Goal: Transaction & Acquisition: Book appointment/travel/reservation

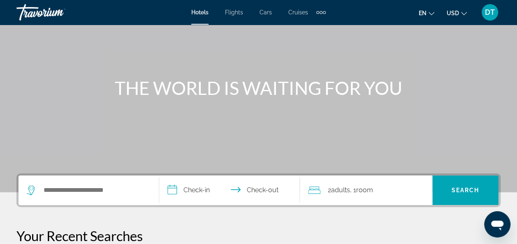
scroll to position [82, 0]
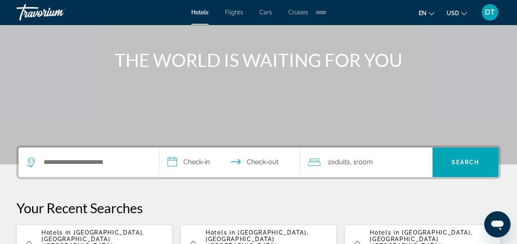
click at [186, 158] on input "**********" at bounding box center [231, 164] width 144 height 32
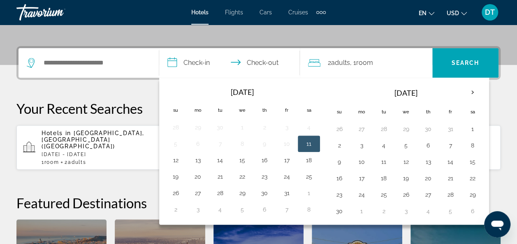
scroll to position [201, 0]
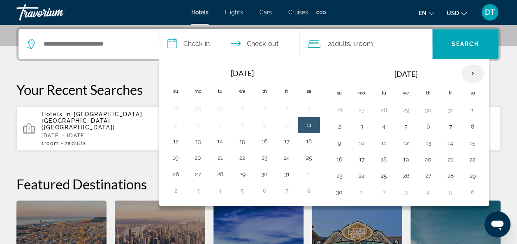
click at [471, 69] on th "Next month" at bounding box center [472, 74] width 22 height 18
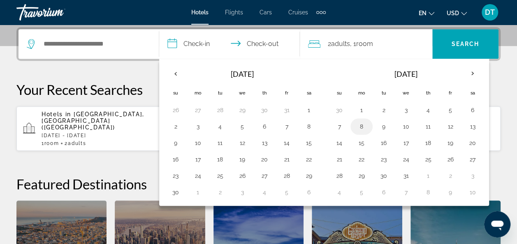
click at [363, 124] on button "8" at bounding box center [361, 127] width 13 height 12
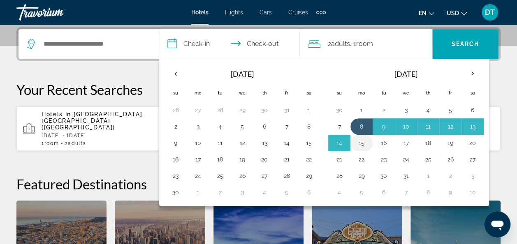
click at [360, 142] on button "15" at bounding box center [361, 143] width 13 height 12
type input "**********"
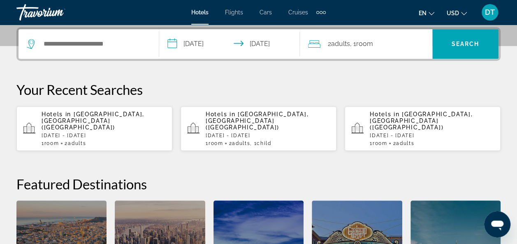
click at [362, 53] on div "2 Adult Adults , 1 Room rooms" at bounding box center [370, 44] width 124 height 30
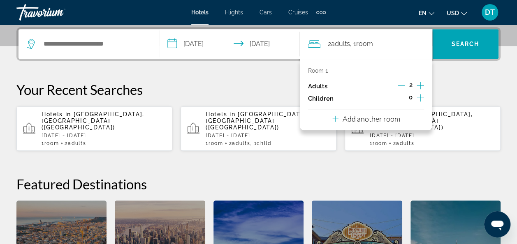
click at [423, 97] on div "Room 1 Adults 2 Children 0 Add another room" at bounding box center [366, 95] width 132 height 72
click at [422, 95] on icon "Increment children" at bounding box center [419, 98] width 7 height 10
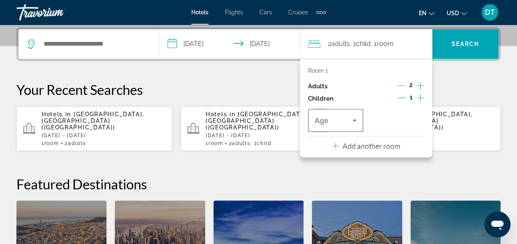
click at [347, 129] on div "Travelers: 2 adults, 1 child" at bounding box center [335, 120] width 42 height 23
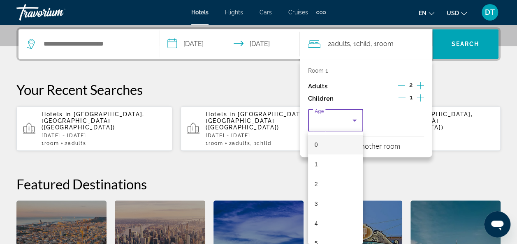
scroll to position [123, 0]
click at [330, 183] on mat-option "8" at bounding box center [335, 179] width 55 height 20
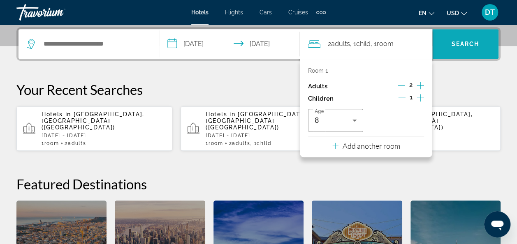
click at [469, 42] on span "Search" at bounding box center [465, 44] width 28 height 7
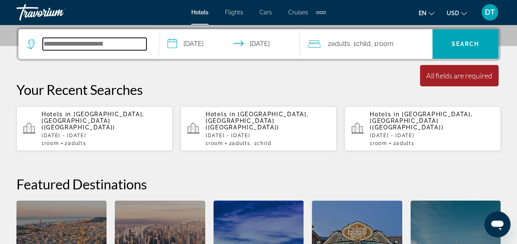
click at [123, 49] on input "Search hotel destination" at bounding box center [95, 44] width 104 height 12
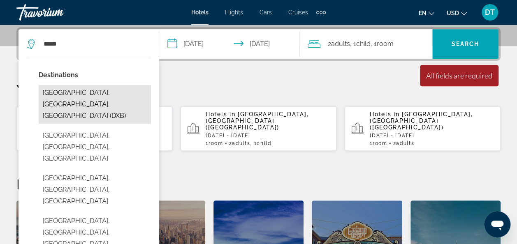
click at [75, 102] on button "[GEOGRAPHIC_DATA], [GEOGRAPHIC_DATA], [GEOGRAPHIC_DATA] (DXB)" at bounding box center [95, 104] width 112 height 39
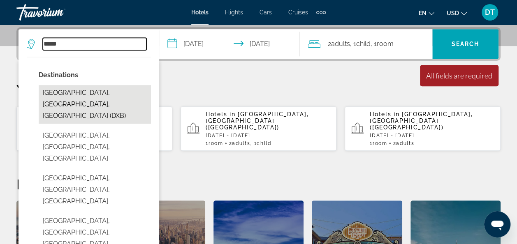
type input "**********"
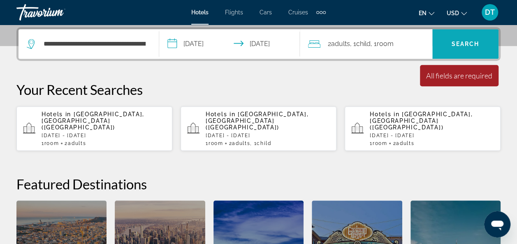
click at [455, 42] on span "Search" at bounding box center [465, 44] width 28 height 7
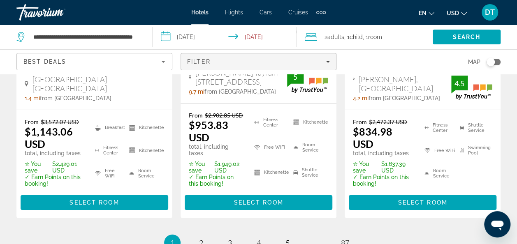
scroll to position [1315, 0]
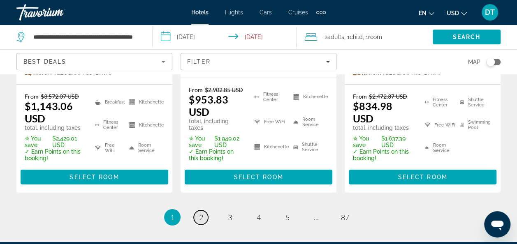
click at [201, 213] on span "2" at bounding box center [201, 217] width 4 height 9
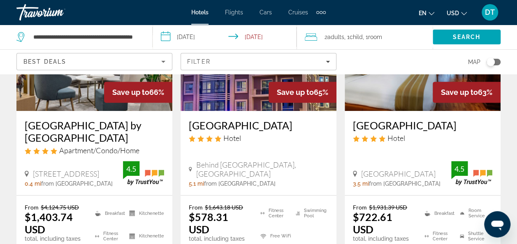
scroll to position [82, 0]
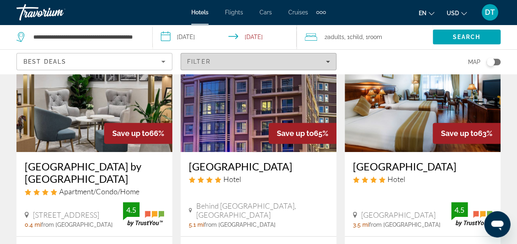
click at [257, 54] on span "Filters" at bounding box center [258, 62] width 155 height 20
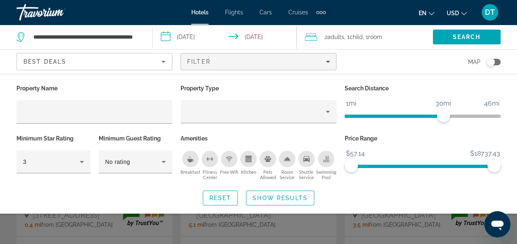
click at [331, 159] on div "Swimming Pool" at bounding box center [326, 159] width 16 height 16
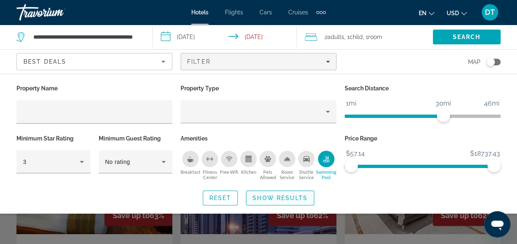
click at [284, 194] on span "Search widget" at bounding box center [279, 198] width 67 height 20
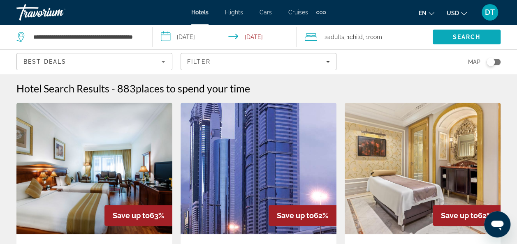
click at [450, 36] on span "Search" at bounding box center [466, 37] width 68 height 20
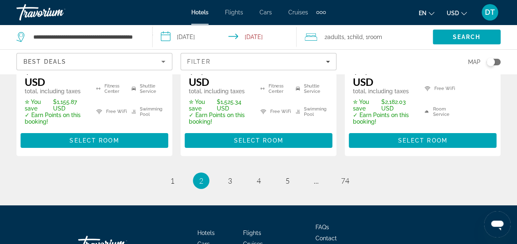
scroll to position [1315, 0]
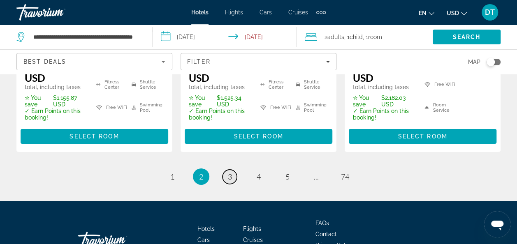
click at [230, 172] on span "3" at bounding box center [230, 176] width 4 height 9
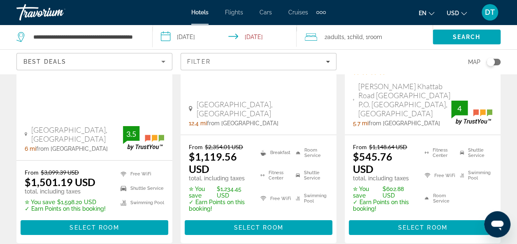
scroll to position [1233, 0]
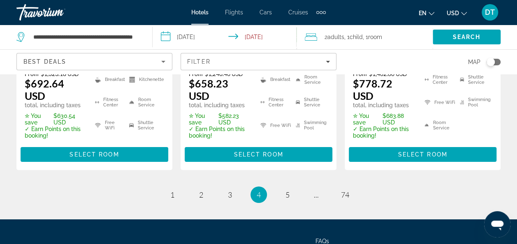
scroll to position [1354, 0]
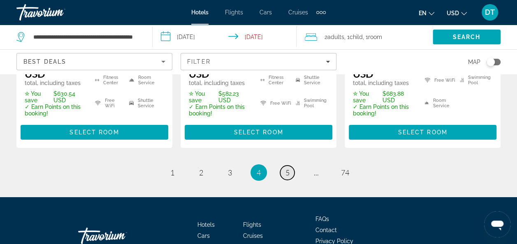
click at [287, 168] on span "5" at bounding box center [287, 172] width 4 height 9
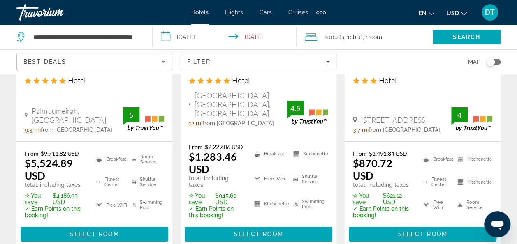
scroll to position [1349, 0]
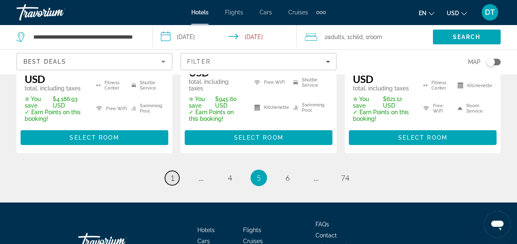
click at [173, 173] on span "1" at bounding box center [172, 177] width 4 height 9
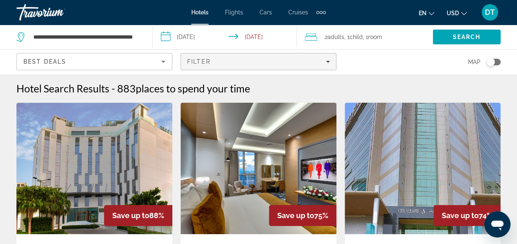
click at [311, 53] on span "Filters" at bounding box center [258, 62] width 155 height 20
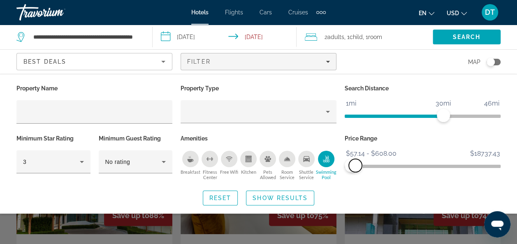
drag, startPoint x: 492, startPoint y: 161, endPoint x: 355, endPoint y: 171, distance: 136.9
click at [355, 171] on span "ngx-slider-max" at bounding box center [355, 165] width 13 height 13
click at [279, 196] on span "Show Results" at bounding box center [279, 198] width 55 height 7
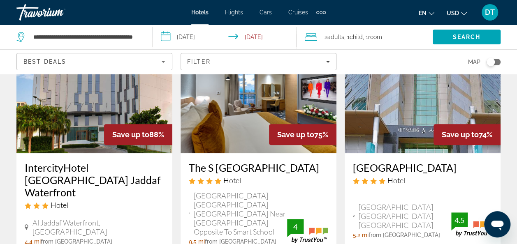
scroll to position [41, 0]
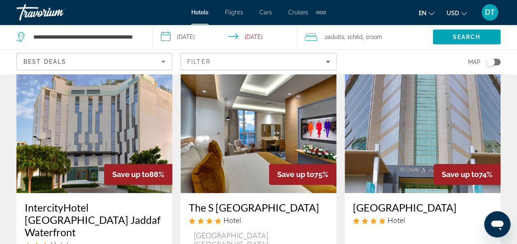
click at [190, 34] on input "**********" at bounding box center [227, 38] width 148 height 27
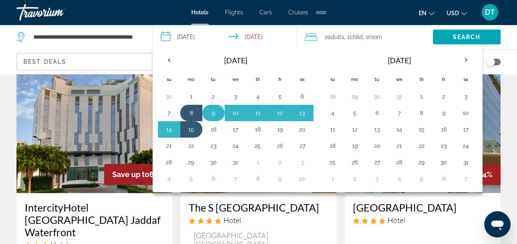
click at [213, 111] on button "9" at bounding box center [213, 113] width 13 height 12
click at [197, 123] on td "15" at bounding box center [191, 129] width 22 height 16
click at [189, 129] on button "15" at bounding box center [191, 130] width 13 height 12
type input "**********"
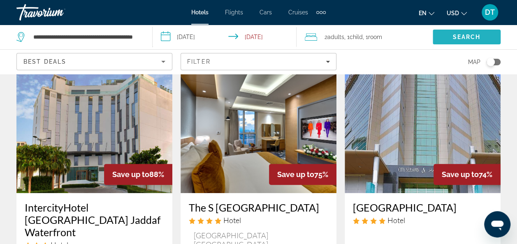
click at [462, 37] on span "Search" at bounding box center [467, 37] width 28 height 7
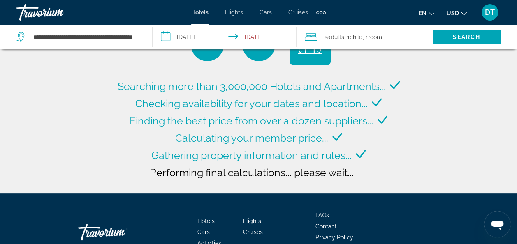
scroll to position [82, 0]
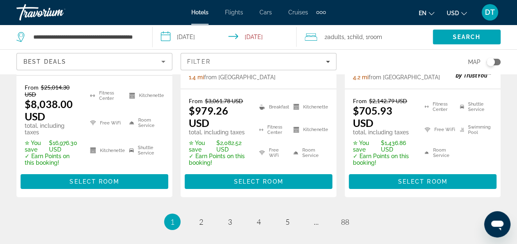
scroll to position [1339, 0]
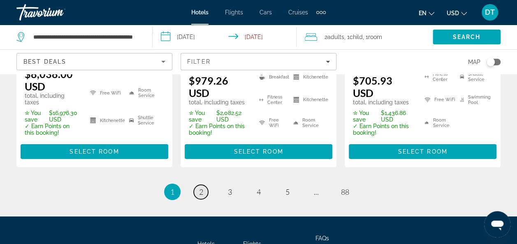
click at [202, 187] on span "2" at bounding box center [201, 191] width 4 height 9
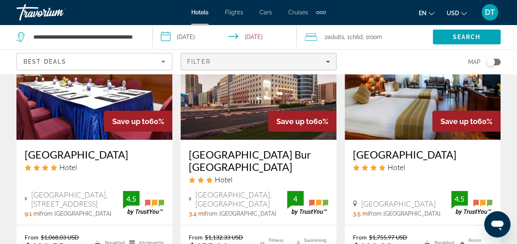
scroll to position [740, 0]
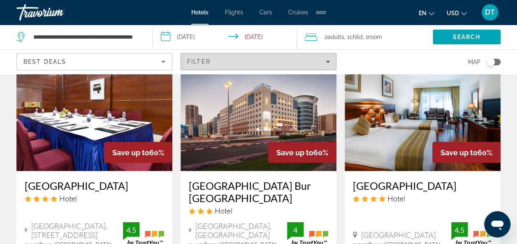
click at [272, 59] on div "Filter" at bounding box center [258, 61] width 143 height 7
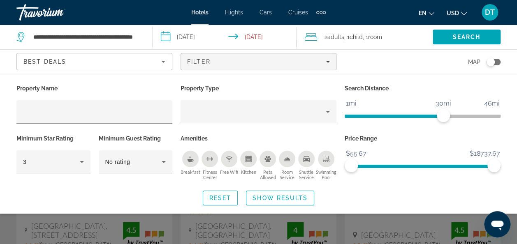
click at [324, 162] on icon "Swimming Pool" at bounding box center [326, 162] width 7 height 2
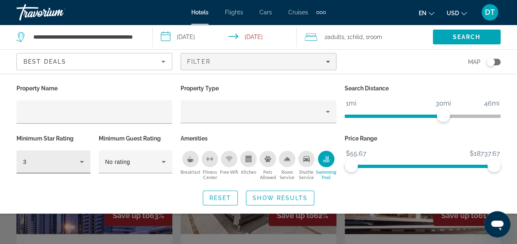
click at [80, 161] on icon "Hotel Filters" at bounding box center [82, 162] width 4 height 2
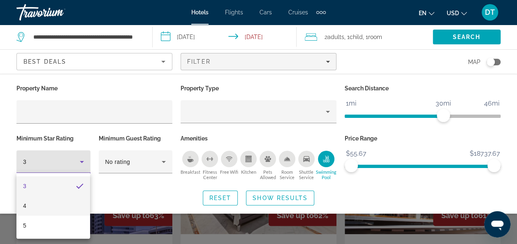
click at [46, 204] on mat-option "4" at bounding box center [53, 206] width 74 height 20
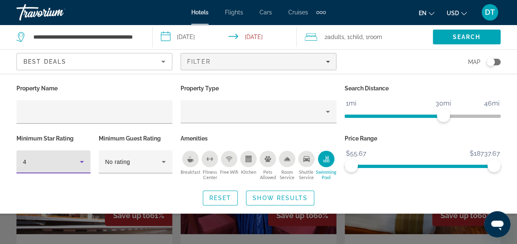
click at [231, 157] on icon "Free Wifi" at bounding box center [229, 158] width 7 height 2
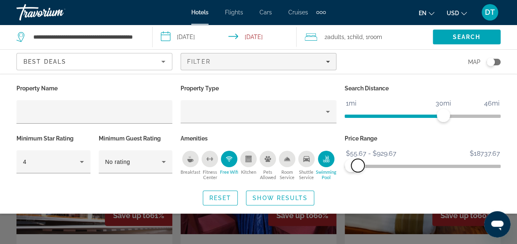
drag, startPoint x: 491, startPoint y: 164, endPoint x: 358, endPoint y: 178, distance: 133.9
click at [358, 178] on div "Price Range $55.67 $18737.67 $55.67 $929.67 $55.67 - $929.67" at bounding box center [422, 158] width 164 height 50
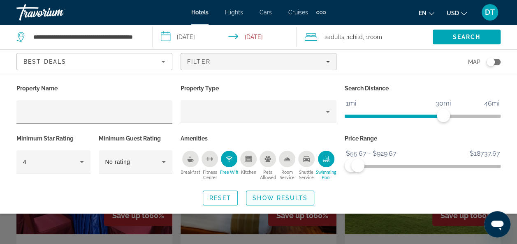
click at [289, 196] on span "Show Results" at bounding box center [279, 198] width 55 height 7
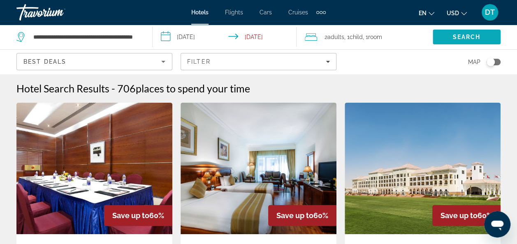
click at [468, 36] on span "Search" at bounding box center [467, 37] width 28 height 7
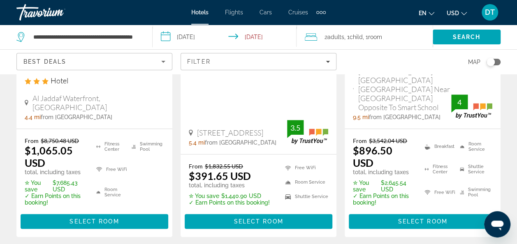
scroll to position [123, 0]
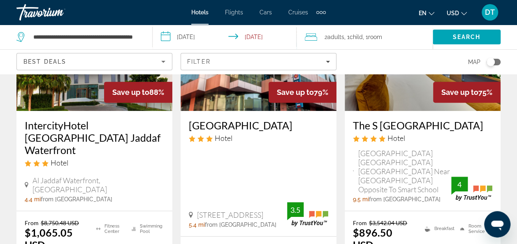
click at [253, 98] on img "Main content" at bounding box center [258, 45] width 156 height 132
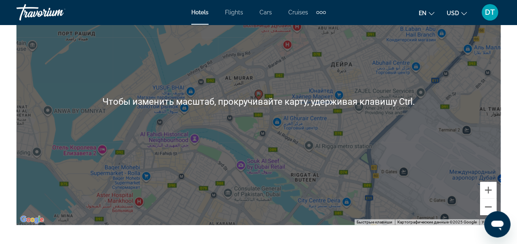
scroll to position [945, 0]
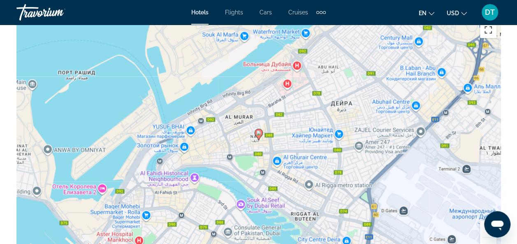
click at [492, 31] on button "Включить полноэкранный режим" at bounding box center [488, 30] width 16 height 16
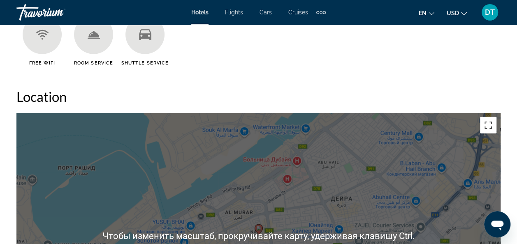
scroll to position [822, 0]
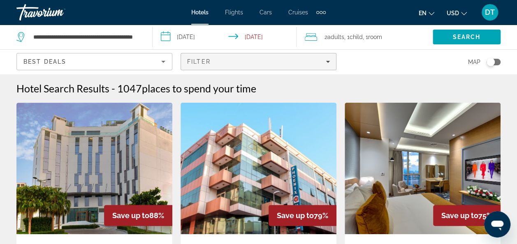
click at [306, 55] on span "Filters" at bounding box center [258, 62] width 155 height 20
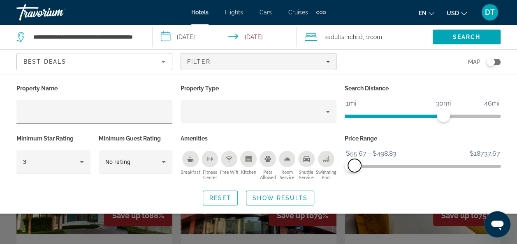
drag, startPoint x: 493, startPoint y: 166, endPoint x: 354, endPoint y: 171, distance: 139.0
click at [354, 171] on span "ngx-slider-max" at bounding box center [354, 165] width 13 height 13
click at [280, 196] on span "Show Results" at bounding box center [279, 198] width 55 height 7
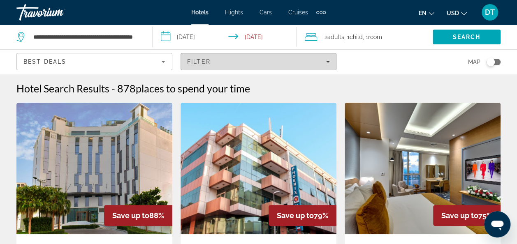
click at [309, 58] on div "Filter" at bounding box center [258, 61] width 143 height 7
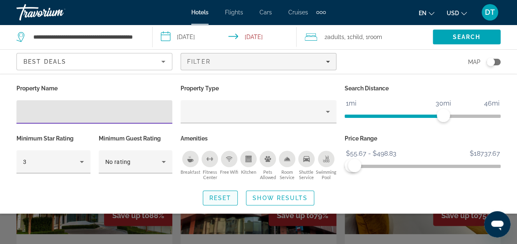
click at [225, 196] on span "Reset" at bounding box center [220, 198] width 22 height 7
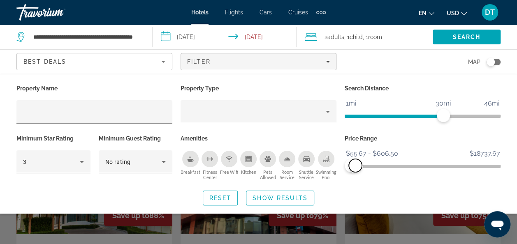
drag, startPoint x: 492, startPoint y: 165, endPoint x: 355, endPoint y: 184, distance: 137.8
click at [355, 184] on div "Property Name Property Type Search Distance 1mi 46mi 30mi Minimum Star Rating 3…" at bounding box center [258, 144] width 517 height 123
click at [324, 159] on icon "Swimming Pool" at bounding box center [326, 159] width 7 height 7
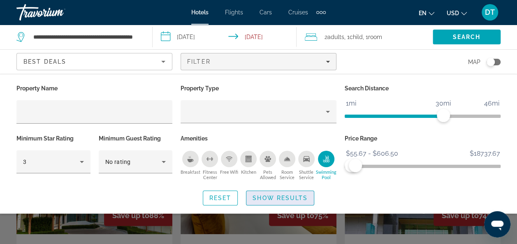
click at [295, 196] on span "Show Results" at bounding box center [279, 198] width 55 height 7
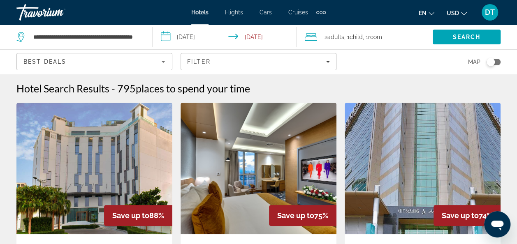
click at [389, 65] on div "Map" at bounding box center [422, 62] width 156 height 24
click at [491, 63] on div "Toggle map" at bounding box center [490, 62] width 8 height 8
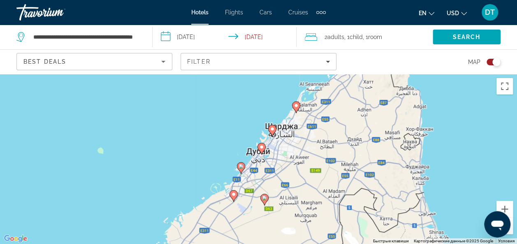
click at [491, 62] on div "Toggle map" at bounding box center [493, 62] width 14 height 7
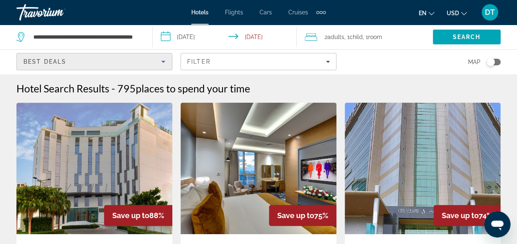
click at [125, 60] on div "Best Deals" at bounding box center [92, 62] width 138 height 10
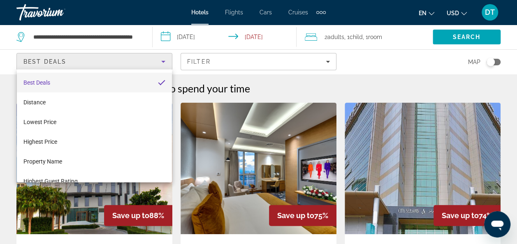
click at [375, 62] on div at bounding box center [258, 122] width 517 height 244
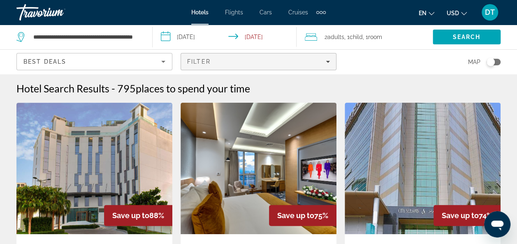
click at [289, 62] on div "Filter" at bounding box center [258, 61] width 143 height 7
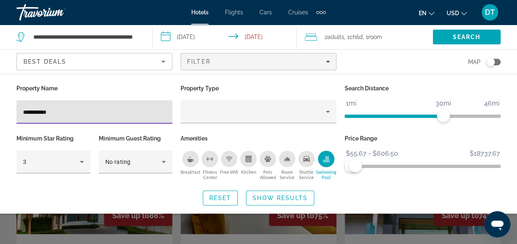
type input "**********"
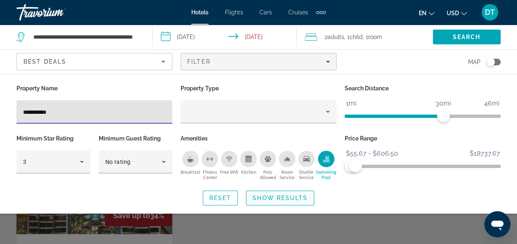
click at [275, 200] on span "Show Results" at bounding box center [279, 198] width 55 height 7
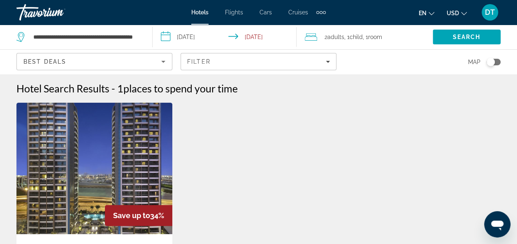
scroll to position [82, 0]
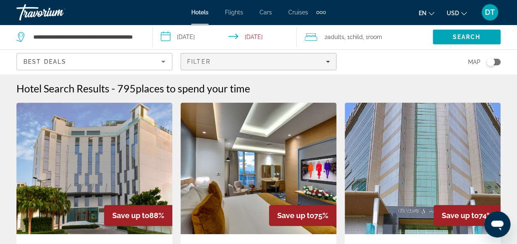
click at [208, 67] on span "Filters" at bounding box center [258, 62] width 155 height 20
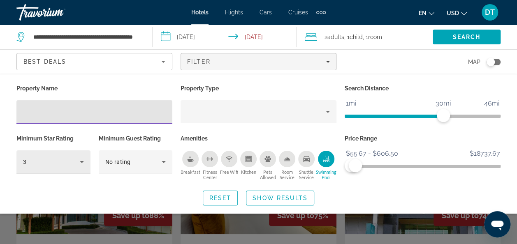
click at [59, 159] on div "3" at bounding box center [51, 162] width 57 height 10
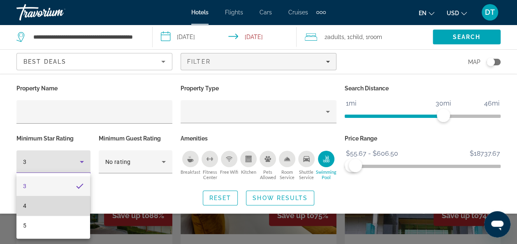
click at [35, 209] on mat-option "4" at bounding box center [53, 206] width 74 height 20
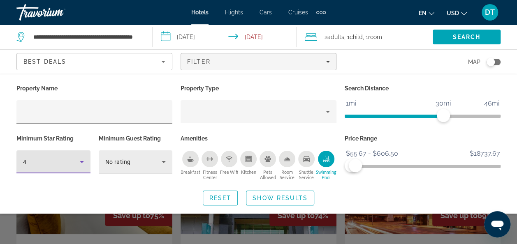
click at [156, 162] on div "No rating" at bounding box center [133, 162] width 57 height 10
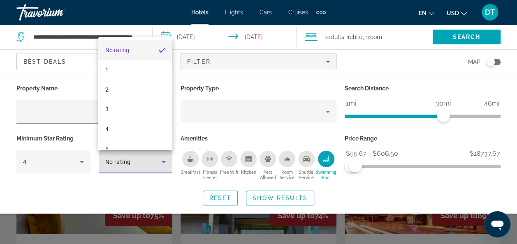
click at [112, 199] on div at bounding box center [258, 122] width 517 height 244
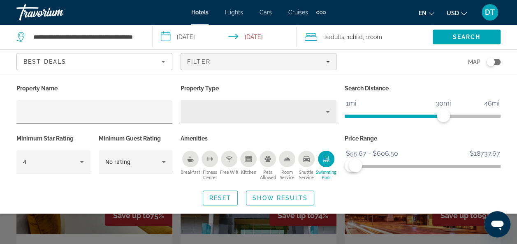
click at [211, 109] on div "Property type" at bounding box center [256, 112] width 139 height 10
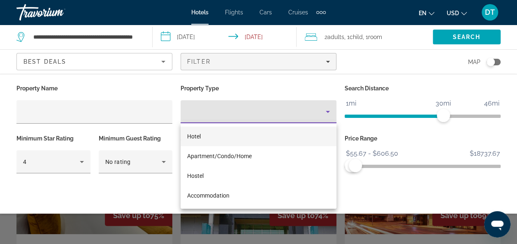
click at [116, 190] on div at bounding box center [258, 122] width 517 height 244
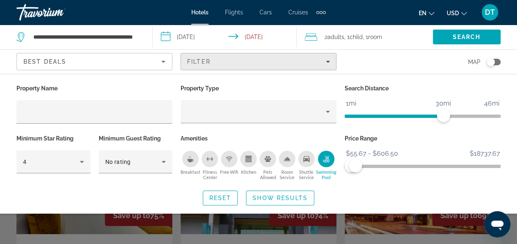
click at [217, 62] on div "Filter" at bounding box center [258, 61] width 143 height 7
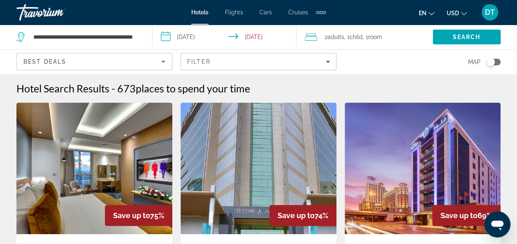
click at [116, 60] on div "Best Deals" at bounding box center [92, 62] width 138 height 10
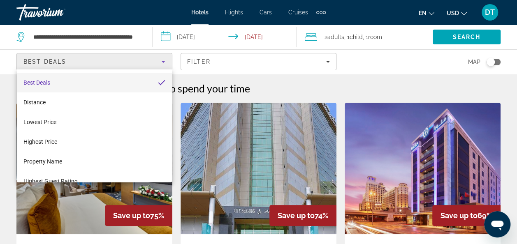
click at [199, 61] on div at bounding box center [258, 122] width 517 height 244
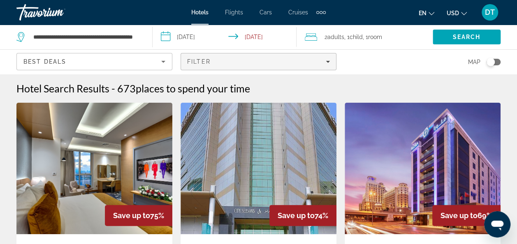
click at [241, 59] on div "Filter" at bounding box center [258, 61] width 143 height 7
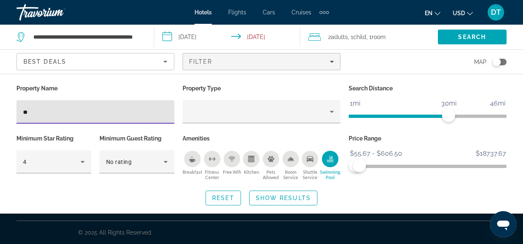
type input "*"
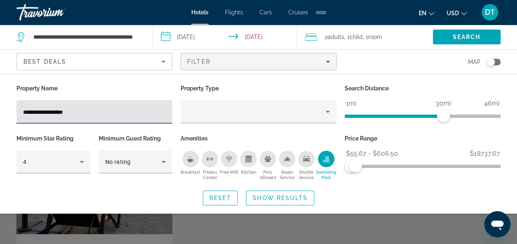
type input "**********"
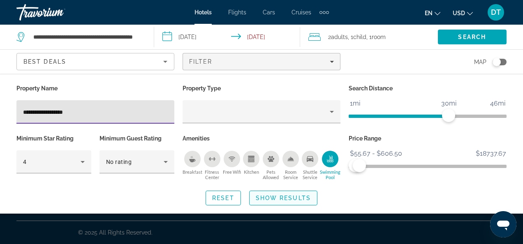
click at [266, 193] on span "Search widget" at bounding box center [283, 198] width 67 height 20
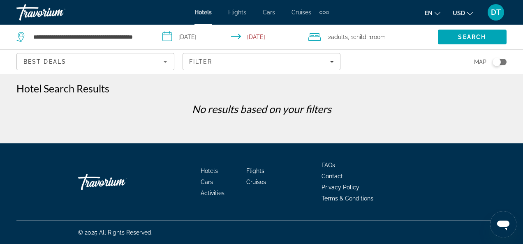
click at [103, 63] on div "Best Deals" at bounding box center [93, 62] width 140 height 10
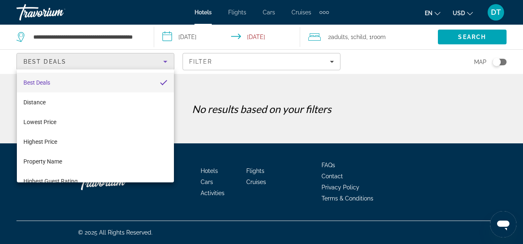
click at [224, 60] on div at bounding box center [261, 122] width 523 height 244
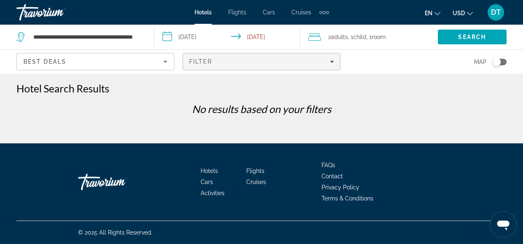
click at [213, 66] on span "Filters" at bounding box center [261, 62] width 157 height 20
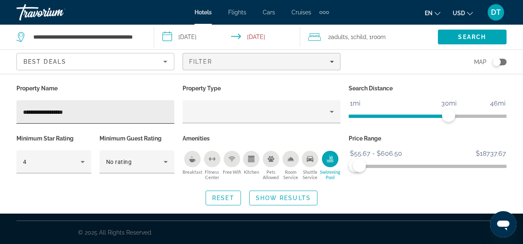
drag, startPoint x: 100, startPoint y: 105, endPoint x: 36, endPoint y: 110, distance: 64.3
click at [33, 108] on div "**********" at bounding box center [95, 111] width 145 height 23
drag, startPoint x: 83, startPoint y: 110, endPoint x: -2, endPoint y: 109, distance: 85.1
click at [0, 109] on html "**********" at bounding box center [261, 122] width 523 height 244
paste input "**********"
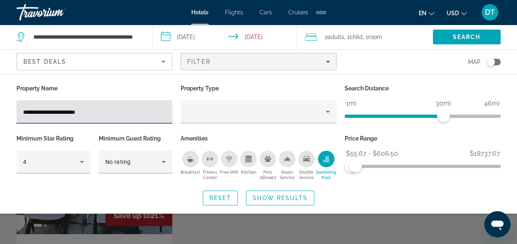
click at [34, 110] on input "**********" at bounding box center [94, 112] width 143 height 10
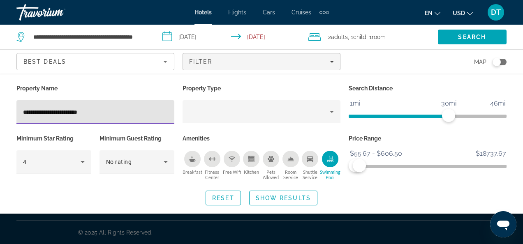
type input "**********"
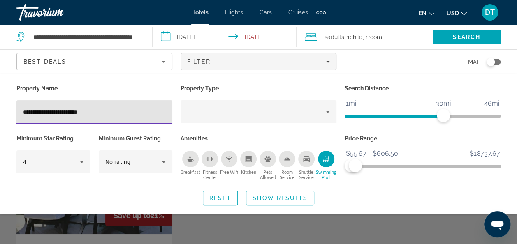
click at [369, 221] on div "Search widget" at bounding box center [258, 183] width 517 height 121
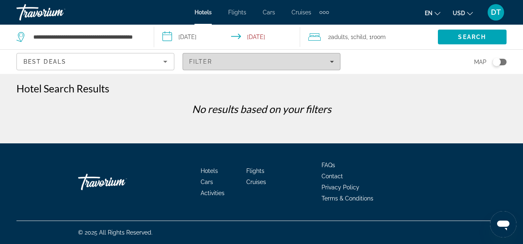
click at [225, 62] on div "Filter" at bounding box center [261, 61] width 145 height 7
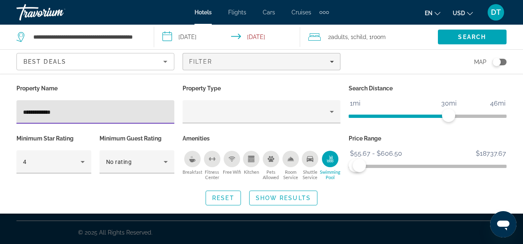
type input "**********"
click at [99, 113] on input "**********" at bounding box center [95, 112] width 145 height 10
click at [102, 110] on input "**********" at bounding box center [95, 112] width 145 height 10
click at [297, 189] on span "Search widget" at bounding box center [283, 198] width 67 height 20
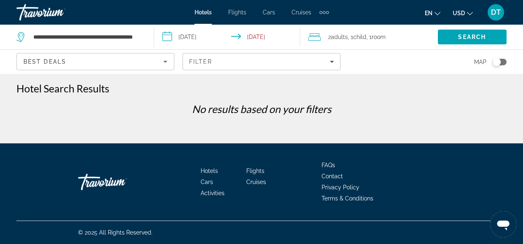
click at [300, 195] on div "Hotels Flights Cars Cruises Activities FAQs Contact Privacy Policy Terms & Cond…" at bounding box center [261, 181] width 490 height 77
click at [81, 60] on div "Best Deals" at bounding box center [93, 62] width 140 height 10
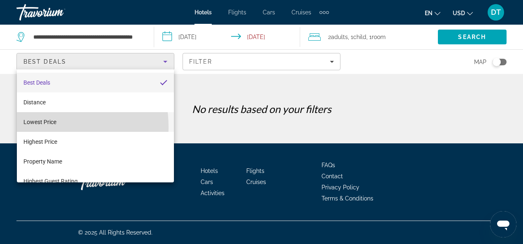
click at [37, 127] on mat-option "Lowest Price" at bounding box center [95, 122] width 157 height 20
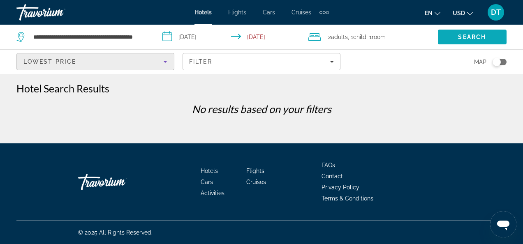
click at [469, 34] on span "Search" at bounding box center [472, 37] width 28 height 7
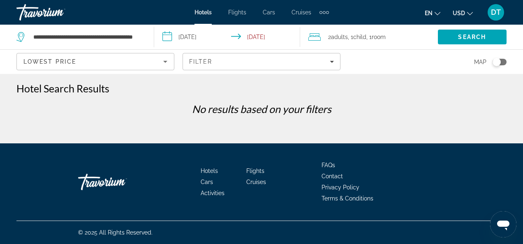
click at [133, 63] on div "Lowest Price" at bounding box center [93, 62] width 140 height 10
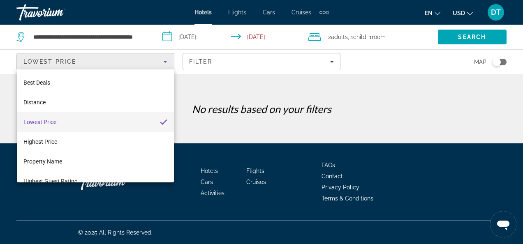
click at [103, 36] on div at bounding box center [261, 122] width 523 height 244
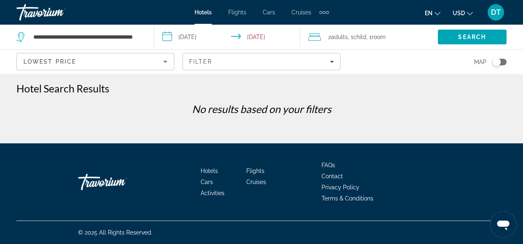
click at [49, 60] on span "Lowest Price" at bounding box center [49, 61] width 53 height 7
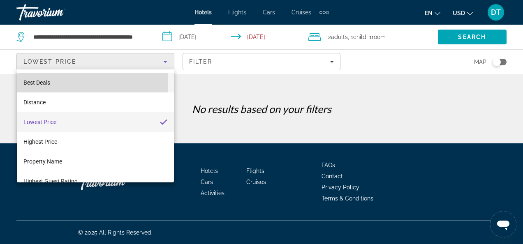
click at [41, 83] on span "Best Deals" at bounding box center [36, 82] width 27 height 7
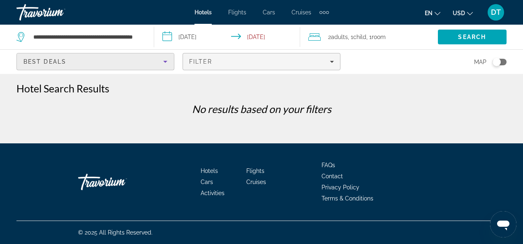
click at [316, 62] on div "Filter" at bounding box center [261, 61] width 145 height 7
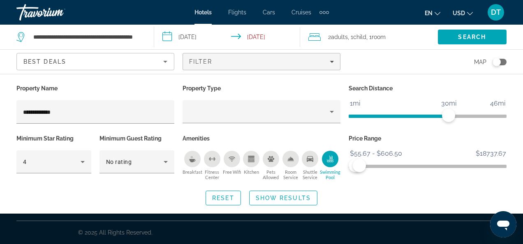
click at [354, 183] on div "**********" at bounding box center [261, 144] width 523 height 123
click at [484, 35] on span "Search" at bounding box center [472, 37] width 28 height 7
click at [474, 36] on span "Search" at bounding box center [472, 37] width 28 height 7
click at [301, 195] on span "Show Results" at bounding box center [283, 198] width 55 height 7
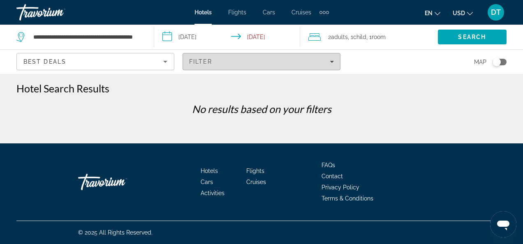
click at [237, 64] on div "Filter" at bounding box center [261, 61] width 145 height 7
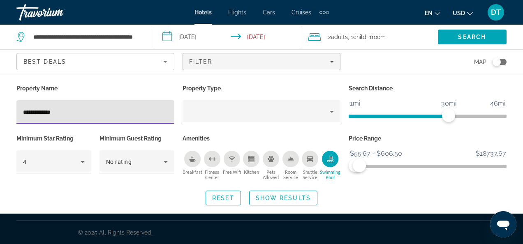
click at [337, 159] on div "Swimming Pool" at bounding box center [330, 159] width 16 height 16
drag, startPoint x: 100, startPoint y: 113, endPoint x: 1, endPoint y: 111, distance: 98.7
click at [0, 112] on html "**********" at bounding box center [261, 122] width 523 height 244
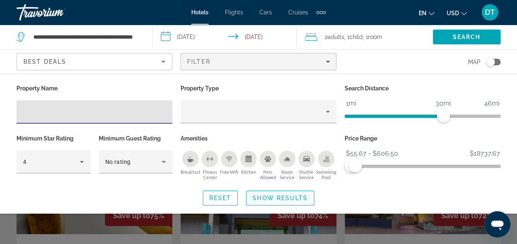
click at [305, 196] on span "Show Results" at bounding box center [279, 198] width 55 height 7
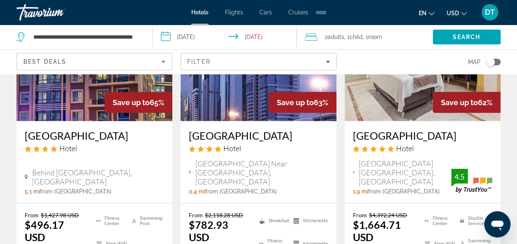
scroll to position [1110, 0]
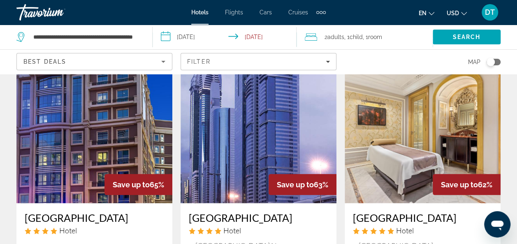
click at [38, 212] on h3 "[GEOGRAPHIC_DATA]" at bounding box center [94, 218] width 139 height 12
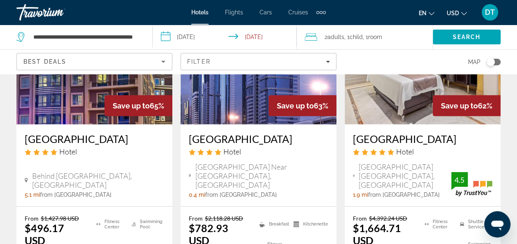
scroll to position [1192, 0]
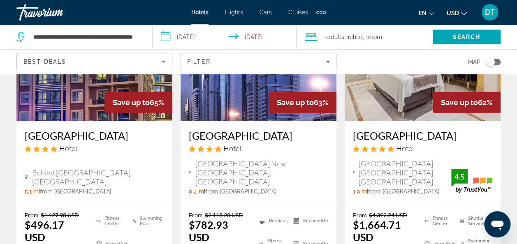
click at [49, 129] on h3 "[GEOGRAPHIC_DATA]" at bounding box center [94, 135] width 139 height 12
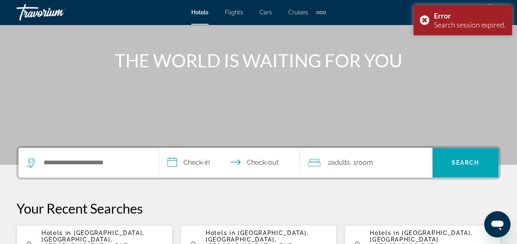
scroll to position [82, 0]
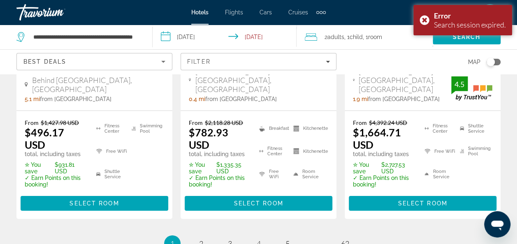
scroll to position [1339, 0]
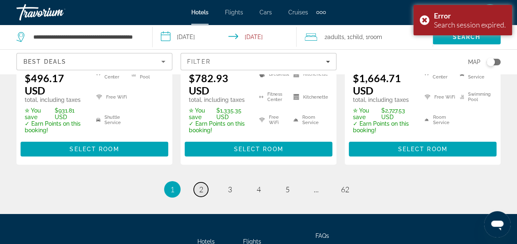
click at [200, 185] on span "2" at bounding box center [201, 189] width 4 height 9
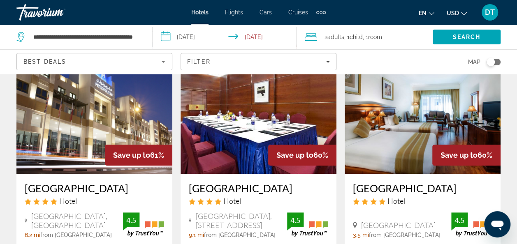
scroll to position [41, 0]
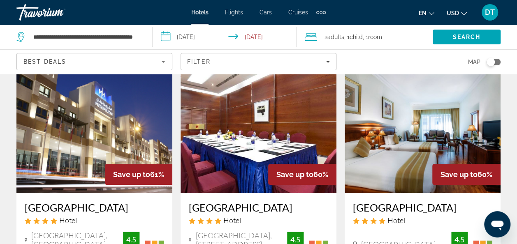
click at [233, 210] on h3 "[GEOGRAPHIC_DATA]" at bounding box center [258, 207] width 139 height 12
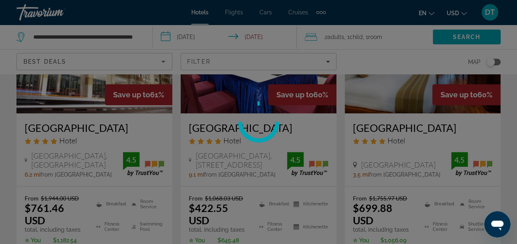
scroll to position [123, 0]
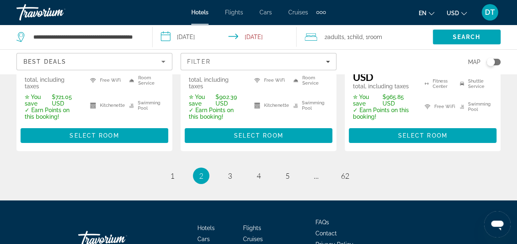
scroll to position [1316, 0]
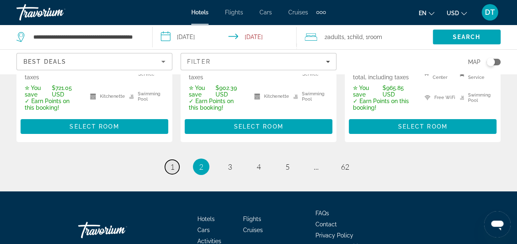
click at [172, 162] on span "1" at bounding box center [172, 166] width 4 height 9
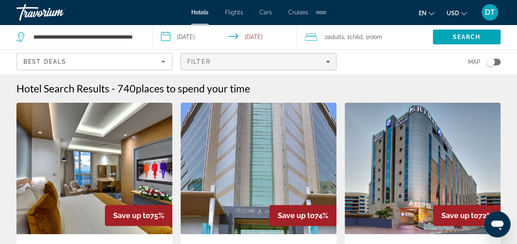
click at [241, 60] on div "Filter" at bounding box center [258, 61] width 143 height 7
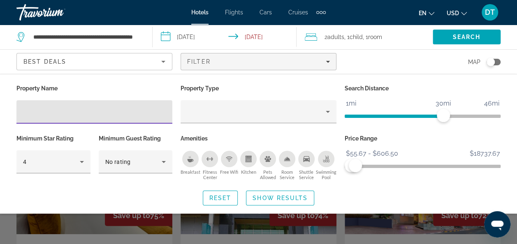
click at [330, 161] on div "Swimming Pool" at bounding box center [326, 159] width 16 height 16
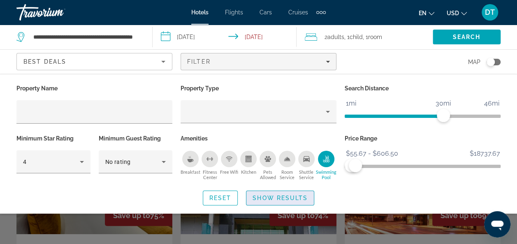
click at [265, 195] on span "Show Results" at bounding box center [279, 198] width 55 height 7
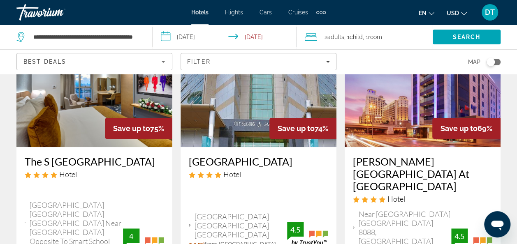
scroll to position [82, 0]
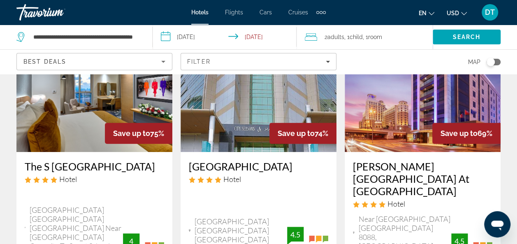
click at [270, 165] on h3 "[GEOGRAPHIC_DATA]" at bounding box center [258, 166] width 139 height 12
